Goal: Task Accomplishment & Management: Complete application form

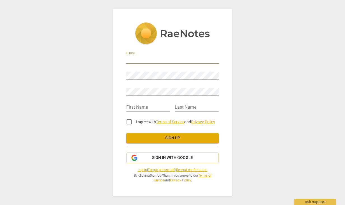
click at [152, 61] on input "email" at bounding box center [172, 59] width 92 height 8
type input "[PERSON_NAME][EMAIL_ADDRESS][PERSON_NAME][DOMAIN_NAME]"
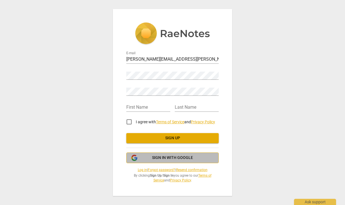
click at [169, 159] on span "Sign in with Google" at bounding box center [172, 158] width 41 height 6
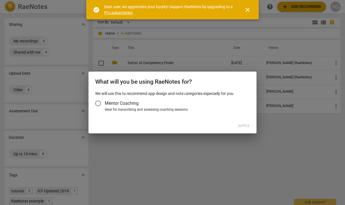
click at [99, 102] on input "Mentor Coaching" at bounding box center [97, 102] width 13 height 13
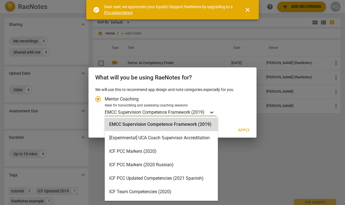
click at [214, 111] on icon "Account type" at bounding box center [212, 112] width 6 height 6
click at [0, 0] on input "Ideal for transcribing and assessing coaching sessions 16 results available. Us…" at bounding box center [0, 0] width 0 height 0
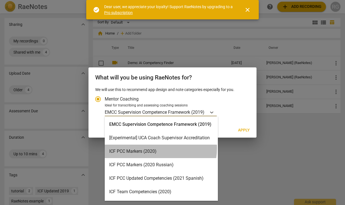
click at [156, 148] on div "ICF PCC Markers (2020)" at bounding box center [161, 150] width 113 height 13
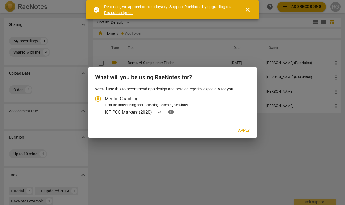
click at [247, 129] on span "Apply" at bounding box center [244, 131] width 12 height 6
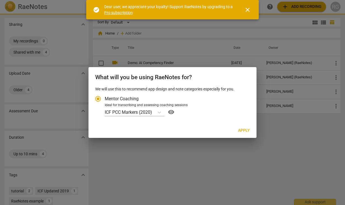
radio input "false"
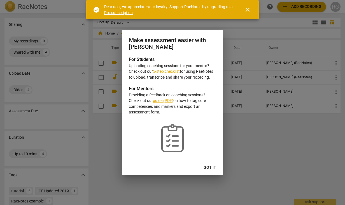
click at [173, 71] on link "5-step checklist" at bounding box center [166, 71] width 27 height 4
click at [210, 168] on span "Got it" at bounding box center [210, 168] width 13 height 6
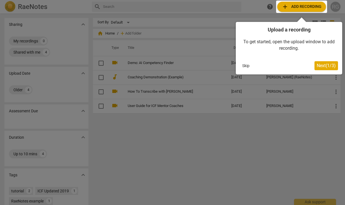
click at [245, 64] on button "Skip" at bounding box center [246, 65] width 12 height 8
